Goal: Task Accomplishment & Management: Use online tool/utility

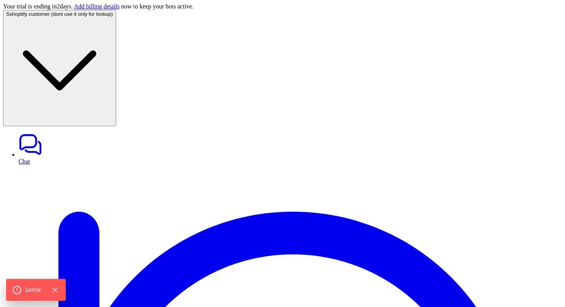
scroll to position [136, 0]
paste div
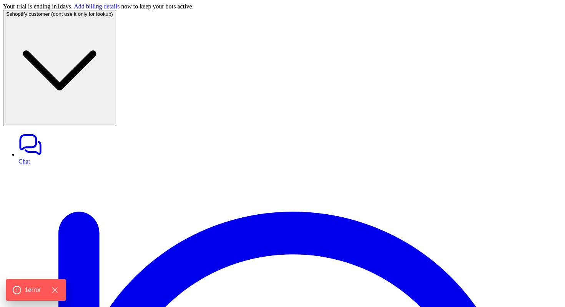
copy p "**********"
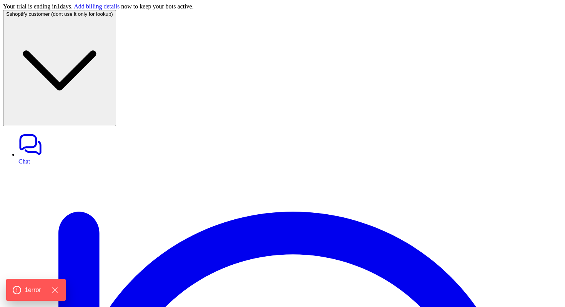
drag, startPoint x: 433, startPoint y: 148, endPoint x: 462, endPoint y: 148, distance: 28.8
copy p "#315107DS"
paste div
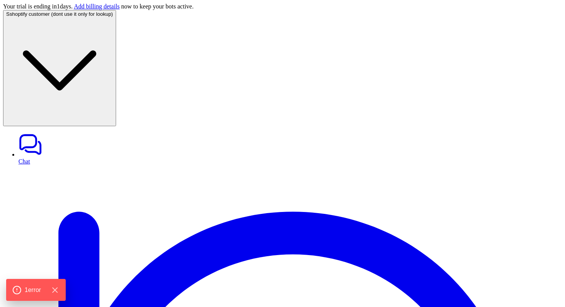
scroll to position [186, 0]
drag, startPoint x: 465, startPoint y: 94, endPoint x: 428, endPoint y: 94, distance: 37.7
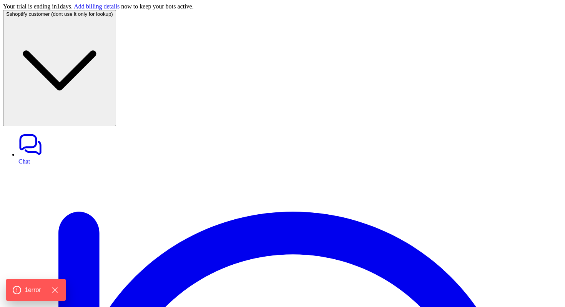
copy div "#315107DSF can you get the fulfillment S"
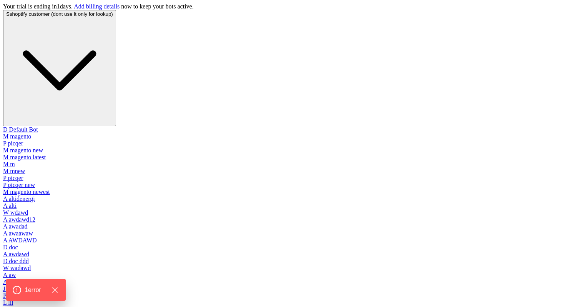
click at [55, 17] on span "shoptify customer (dont use it only for lookup)" at bounding box center [61, 14] width 103 height 6
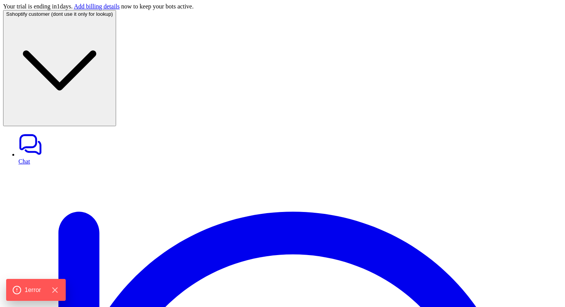
click at [77, 17] on span "shoptify customer (dont use it only for lookup)" at bounding box center [61, 14] width 103 height 6
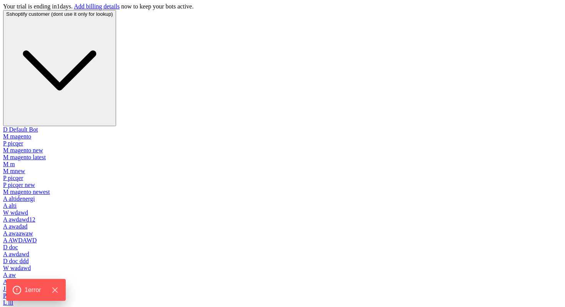
scroll to position [232, 0]
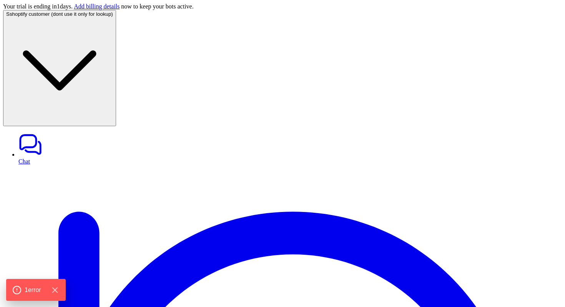
click at [69, 17] on span "shoptify customer (dont use it only for lookup)" at bounding box center [61, 14] width 103 height 6
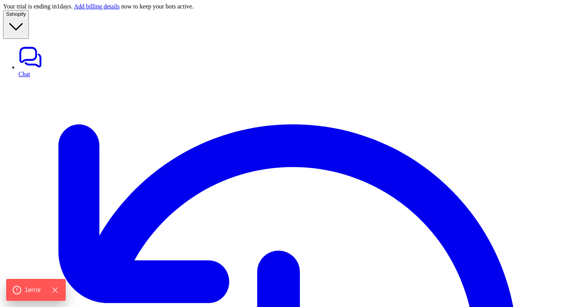
type textarea "**********"
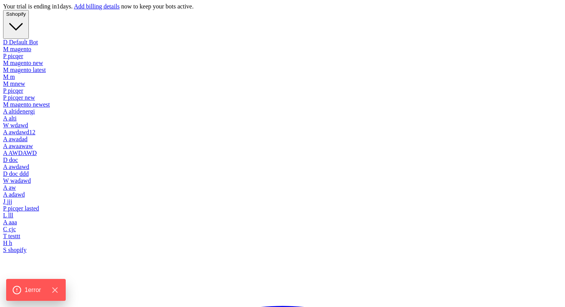
click at [29, 27] on button "S shopify" at bounding box center [16, 24] width 26 height 29
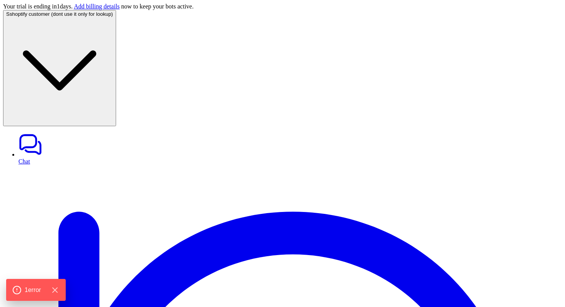
type textarea "**********"
paste div
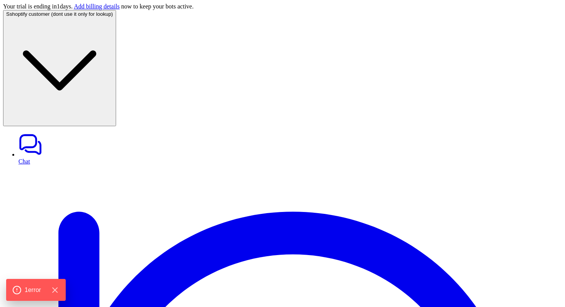
drag, startPoint x: 308, startPoint y: 196, endPoint x: 116, endPoint y: 172, distance: 193.4
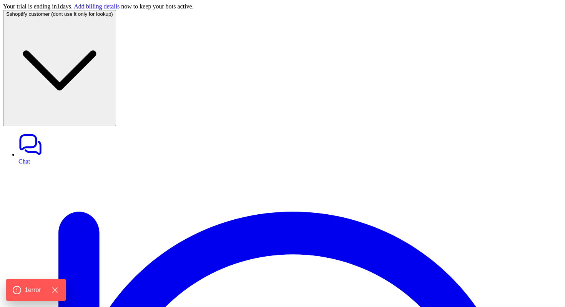
paste div
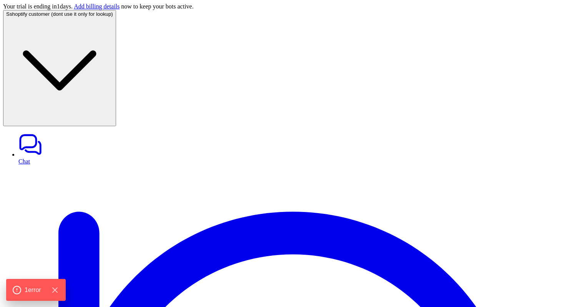
click at [67, 16] on button "S shoptify customer (dont use it only for lookup)" at bounding box center [59, 68] width 113 height 116
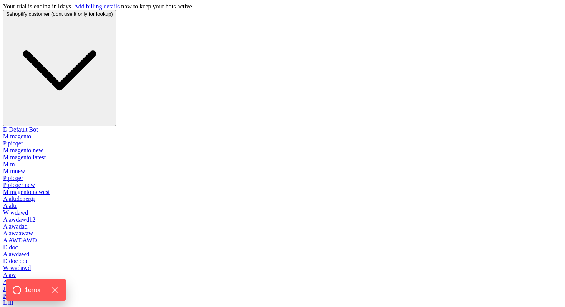
scroll to position [232, 0]
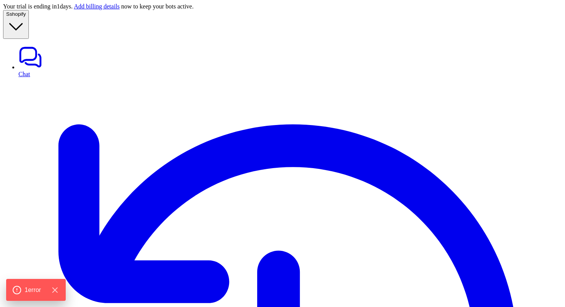
type textarea "**********"
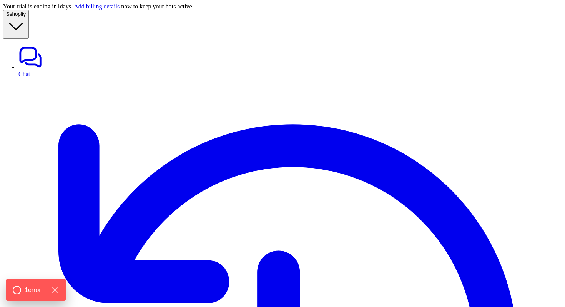
copy p "shopify_refund_order"
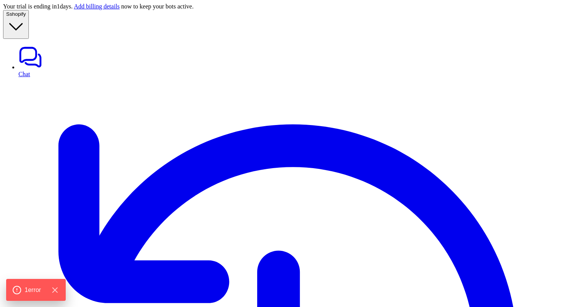
paste div
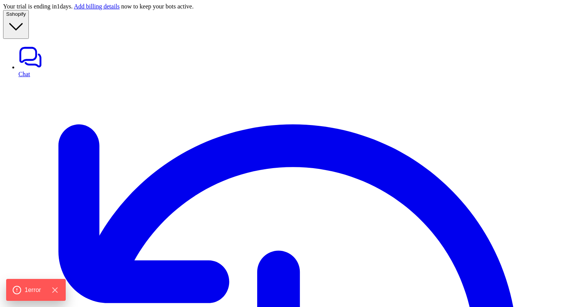
scroll to position [24, 0]
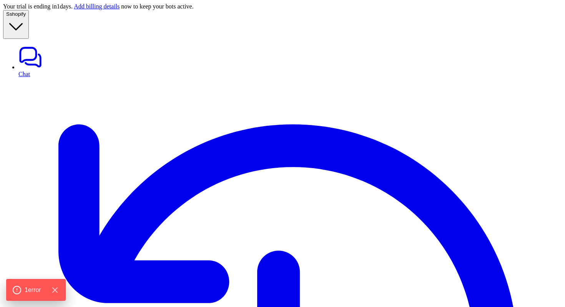
copy div "can you refund the order with id #1003 S"
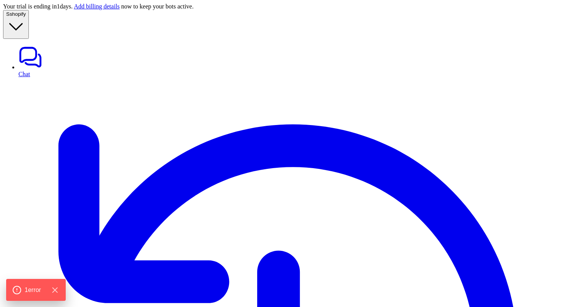
copy div "can you refund the order with id #1002 S"
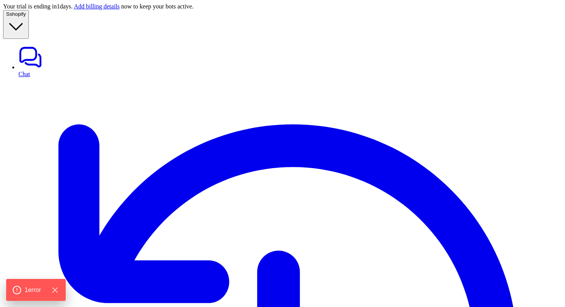
drag, startPoint x: 477, startPoint y: 153, endPoint x: 556, endPoint y: 158, distance: 78.6
copy link "[EMAIL_ADDRESS][DOMAIN_NAME]"
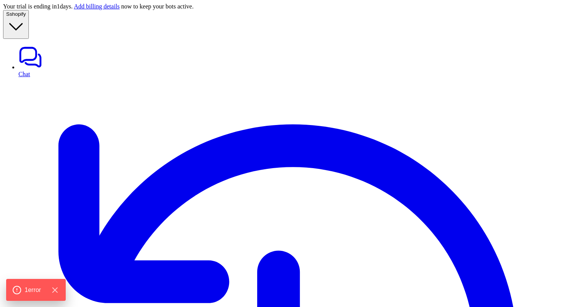
drag, startPoint x: 502, startPoint y: 161, endPoint x: 411, endPoint y: 152, distance: 91.6
copy p "can you refund the order with id #1002 [EMAIL_ADDRESS][DOMAIN_NAME]"
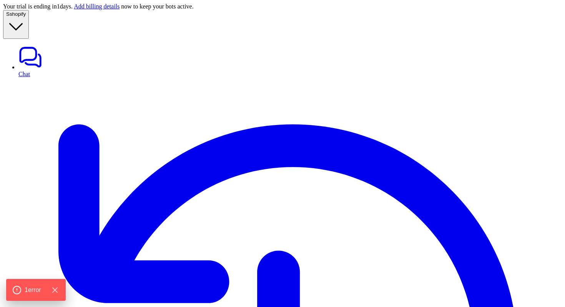
drag, startPoint x: 423, startPoint y: 197, endPoint x: 514, endPoint y: 228, distance: 96.1
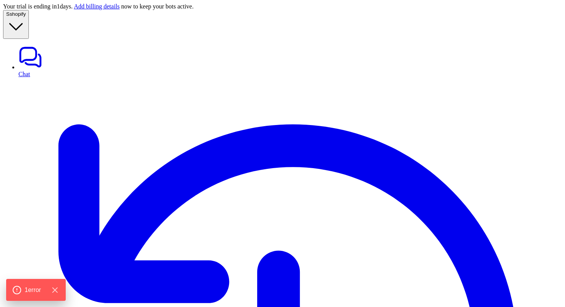
copy div "can you refund the order with id #1002 [EMAIL_ADDRESS][DOMAIN_NAME] S"
